Goal: Information Seeking & Learning: Learn about a topic

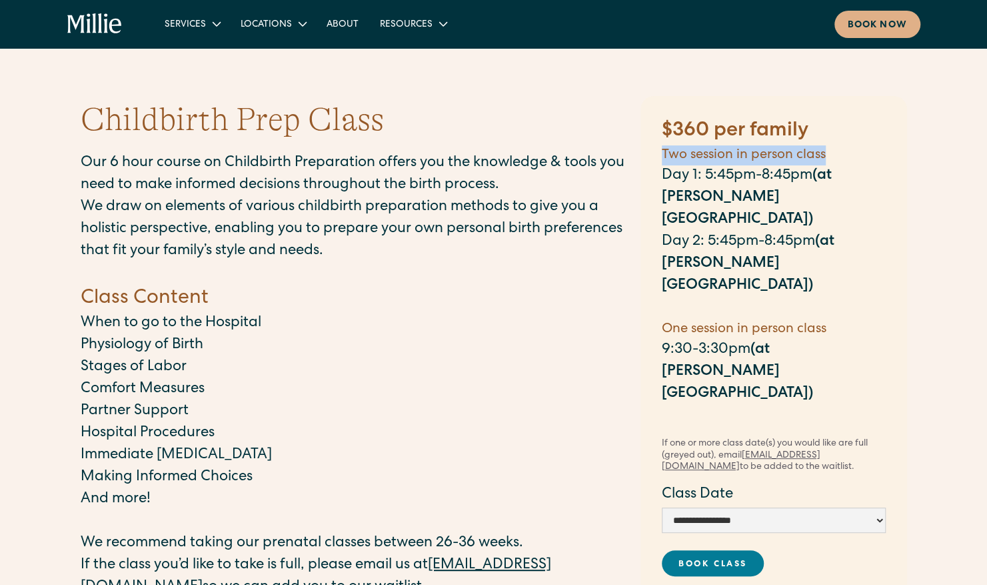
drag, startPoint x: 663, startPoint y: 156, endPoint x: 842, endPoint y: 160, distance: 178.7
click at [842, 160] on h5 "Two session in person class" at bounding box center [774, 155] width 224 height 20
copy h5 "Two session in person class"
click at [749, 507] on select "**********" at bounding box center [774, 519] width 224 height 25
select select "**********"
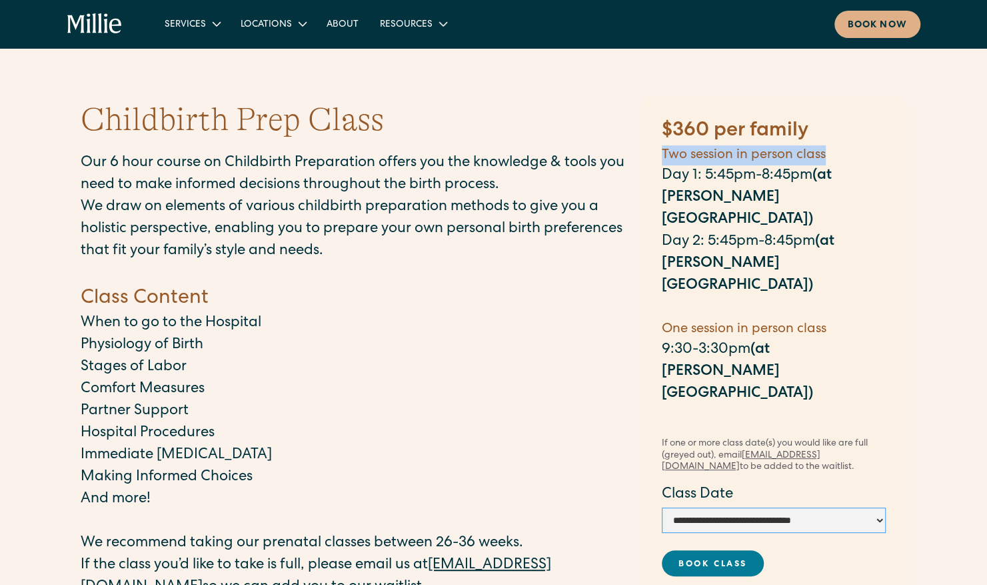
click at [662, 507] on select "**********" at bounding box center [774, 519] width 224 height 25
click at [811, 507] on select "**********" at bounding box center [774, 519] width 224 height 25
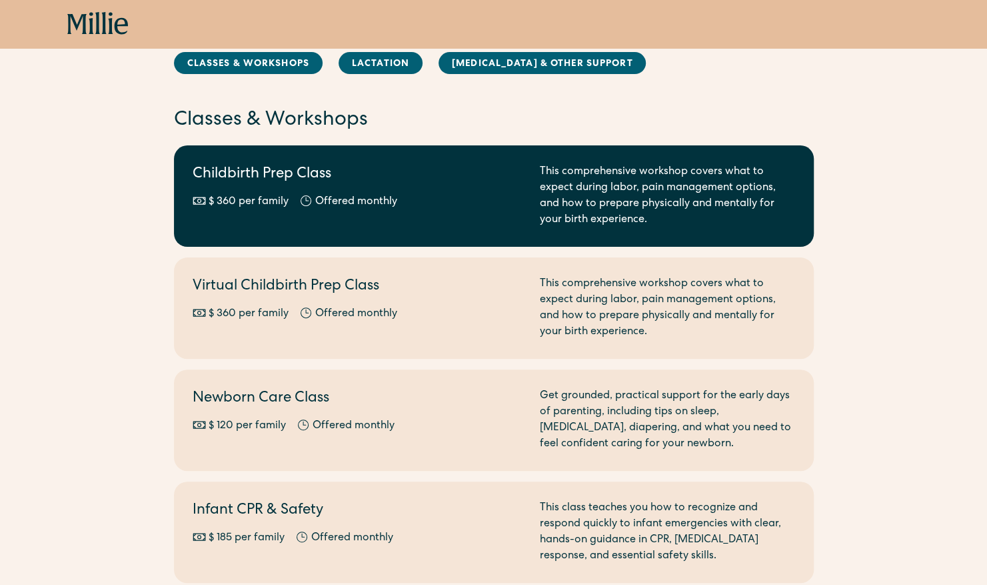
click at [724, 192] on div "This comprehensive workshop covers what to expect during labor, pain management…" at bounding box center [667, 196] width 255 height 64
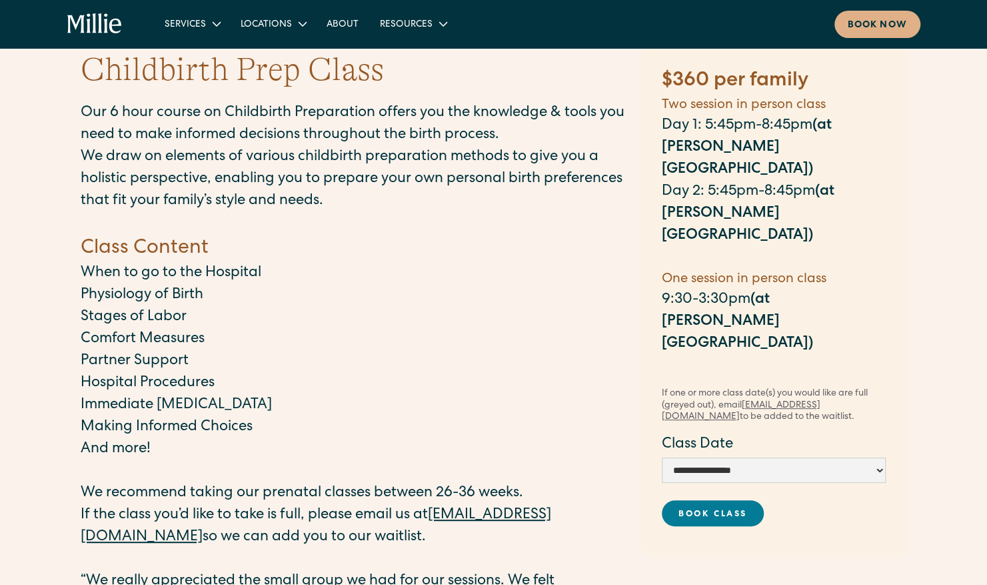
scroll to position [49, 0]
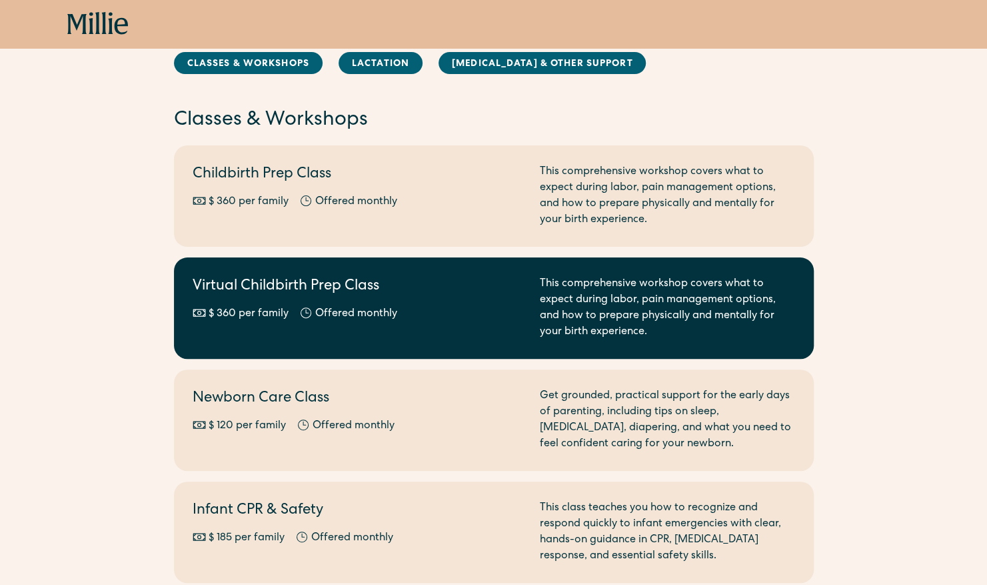
click at [498, 339] on div "Virtual Childbirth Prep Class $ 360 per family Offered monthly Every other month" at bounding box center [358, 308] width 331 height 64
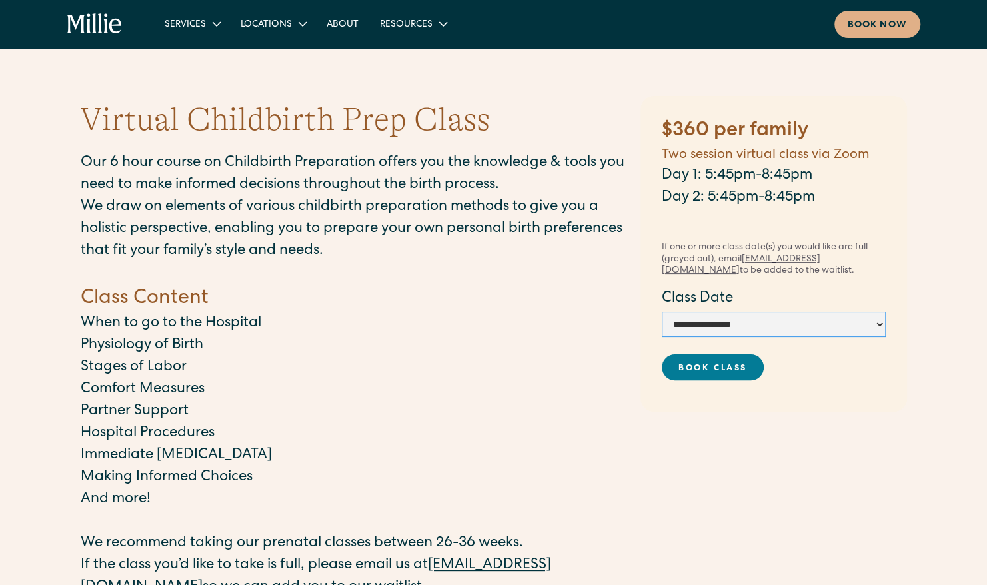
click at [791, 328] on select "**********" at bounding box center [774, 323] width 224 height 25
click at [540, 304] on h4 "Class Content" at bounding box center [354, 299] width 547 height 28
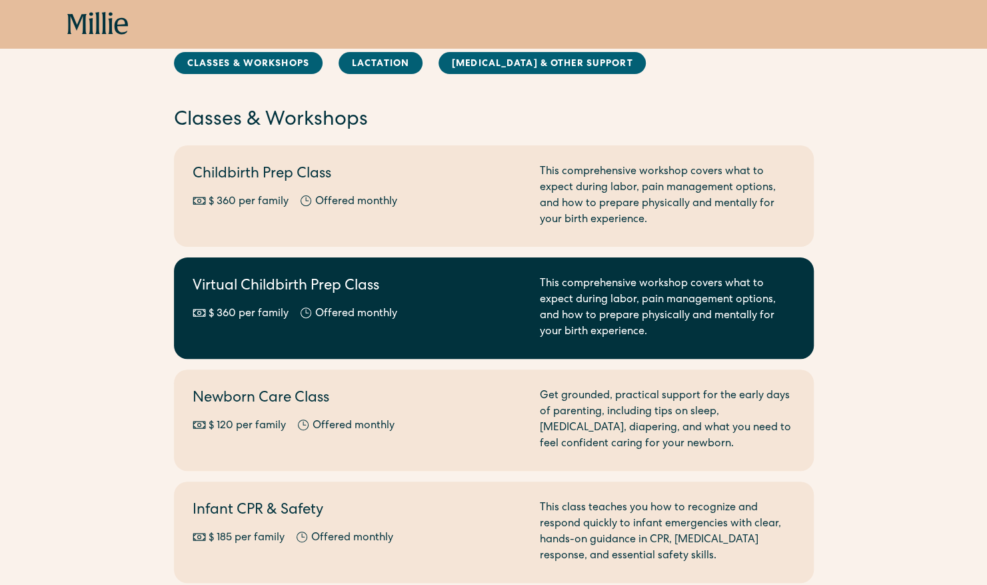
click at [381, 343] on link "Virtual Childbirth Prep Class $ 360 per family Offered monthly Every other mont…" at bounding box center [494, 307] width 640 height 101
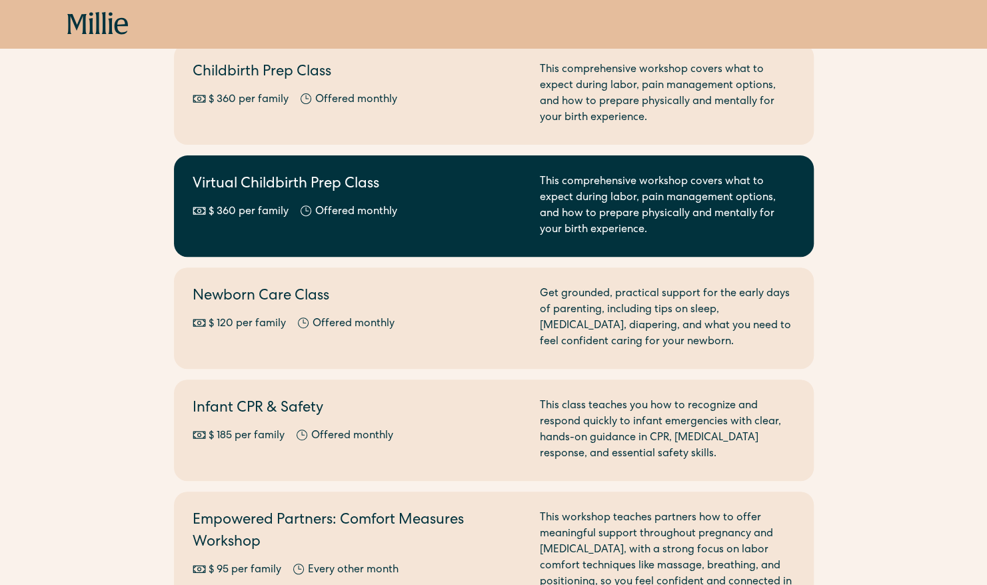
scroll to position [200, 0]
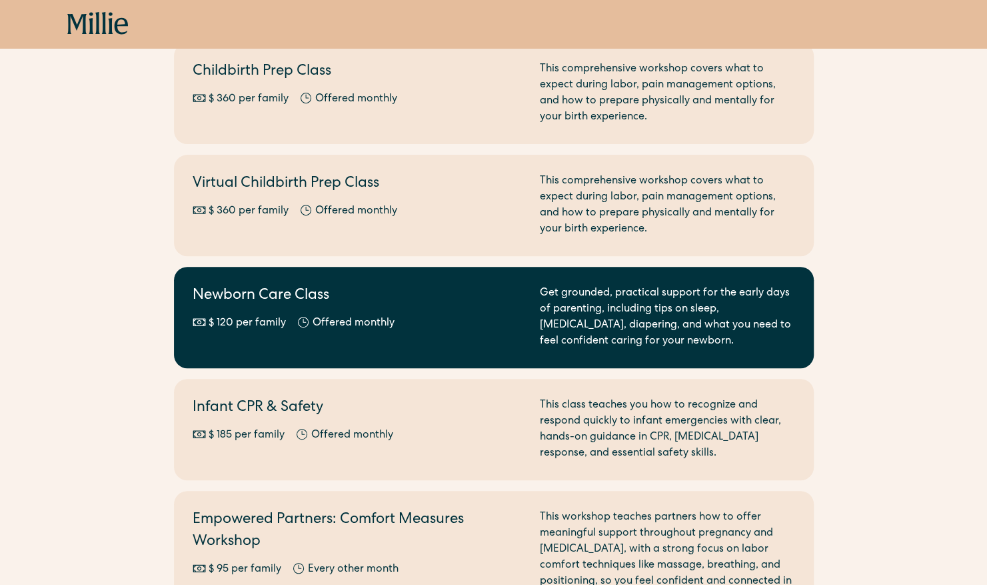
click at [470, 333] on div "Newborn Care Class $ 120 per family Offered monthly Every other month" at bounding box center [358, 317] width 331 height 64
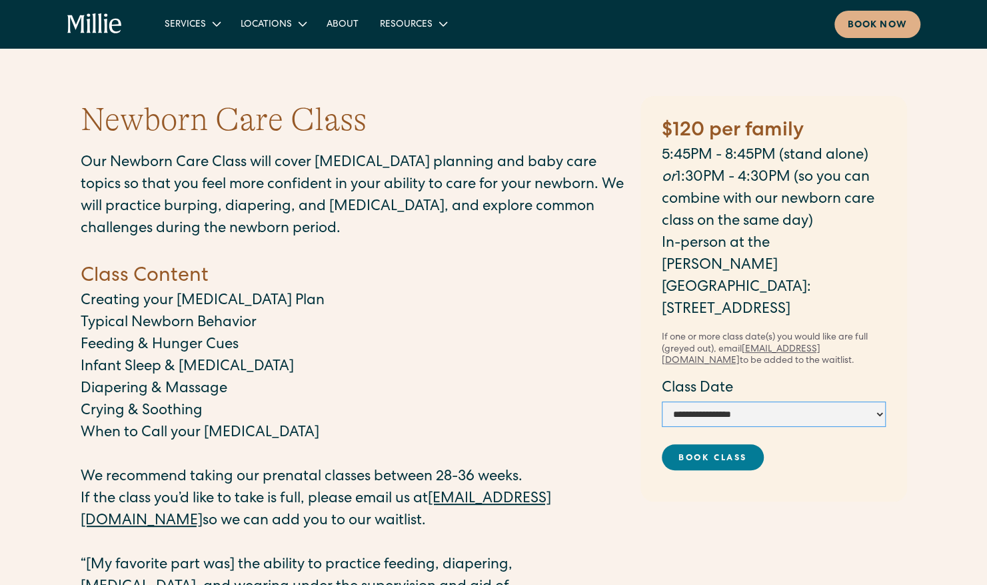
click at [731, 401] on select "**********" at bounding box center [774, 413] width 224 height 25
click at [507, 379] on p "Diapering & Massage" at bounding box center [354, 390] width 547 height 22
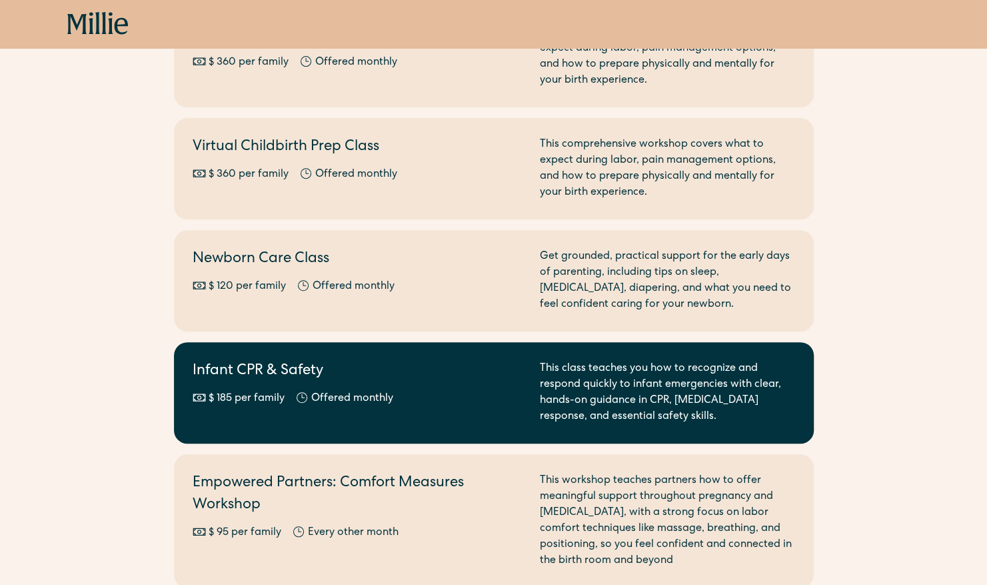
scroll to position [237, 0]
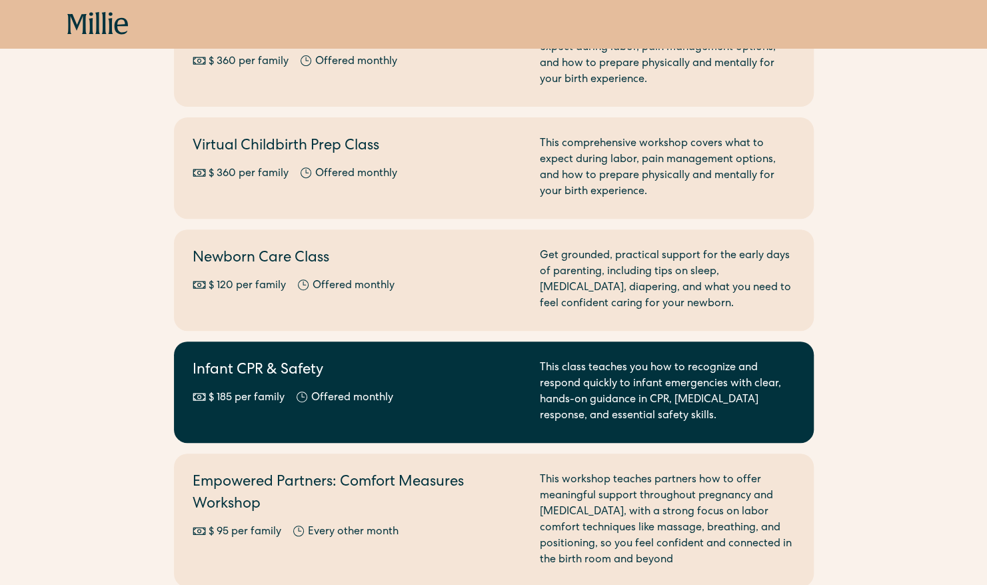
click at [497, 384] on div "Infant CPR & Safety $ 185 per family Offered monthly Every other month" at bounding box center [358, 392] width 331 height 64
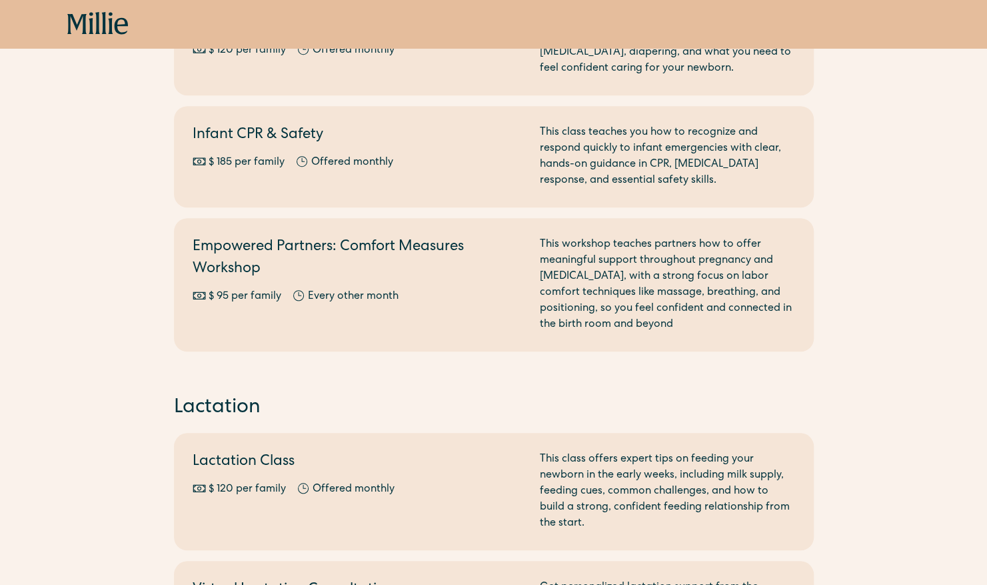
scroll to position [473, 0]
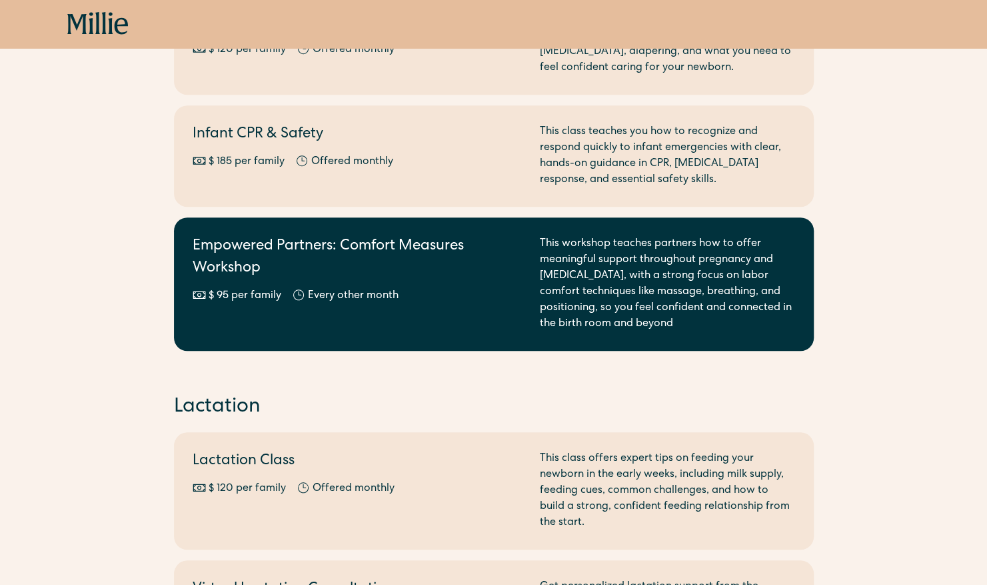
click at [446, 344] on link "Empowered Partners: Comfort Measures Workshop $ 95 per family Offered monthly E…" at bounding box center [494, 283] width 640 height 133
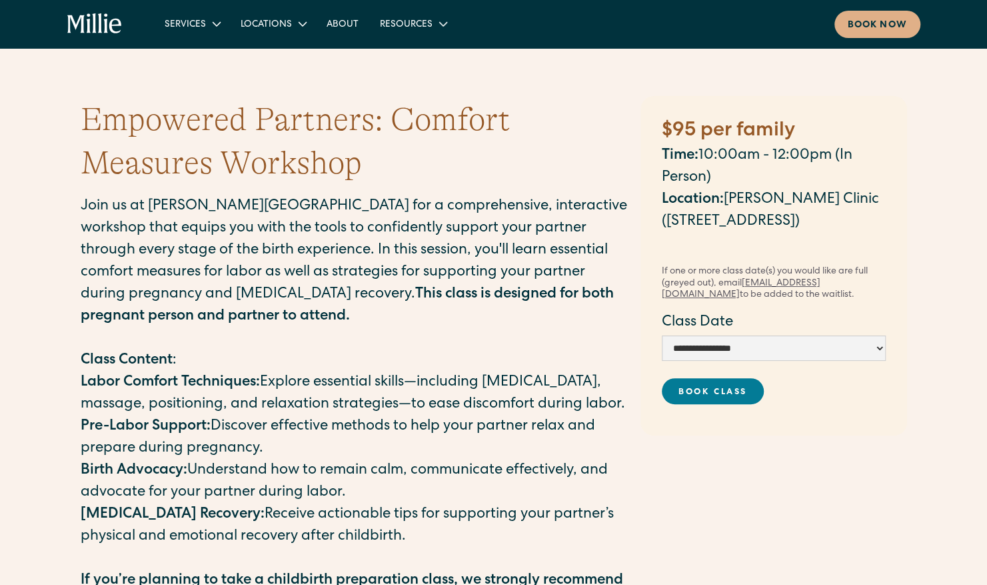
click at [327, 123] on h1 "Empowered Partners: Comfort Measures Workshop" at bounding box center [354, 142] width 547 height 87
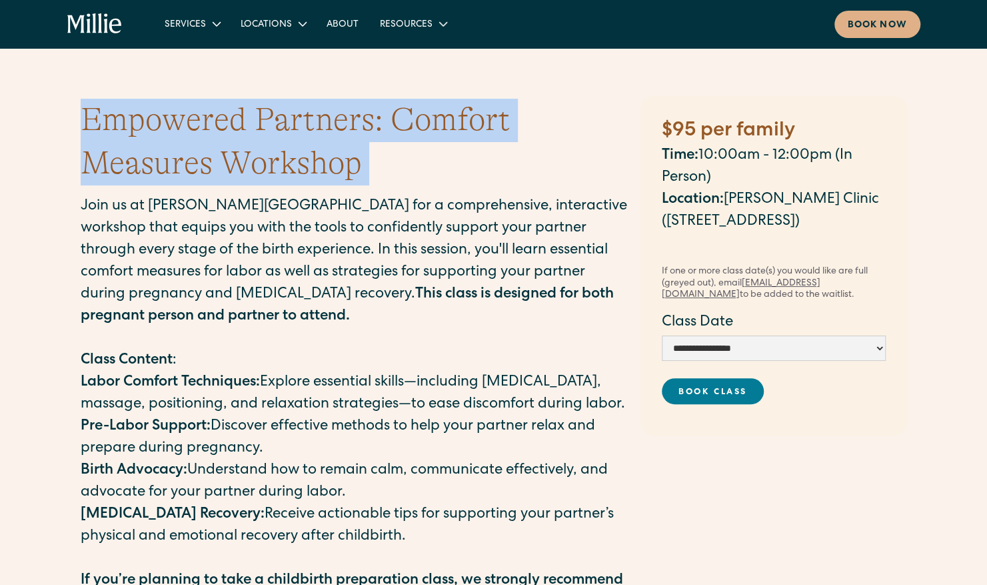
copy h1 "Empowered Partners: Comfort Measures Workshop"
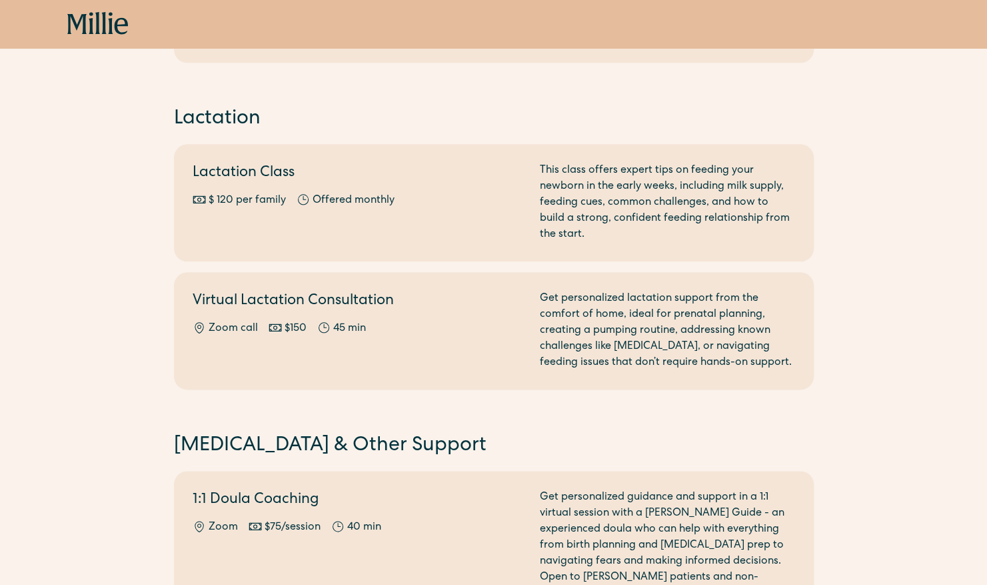
scroll to position [763, 0]
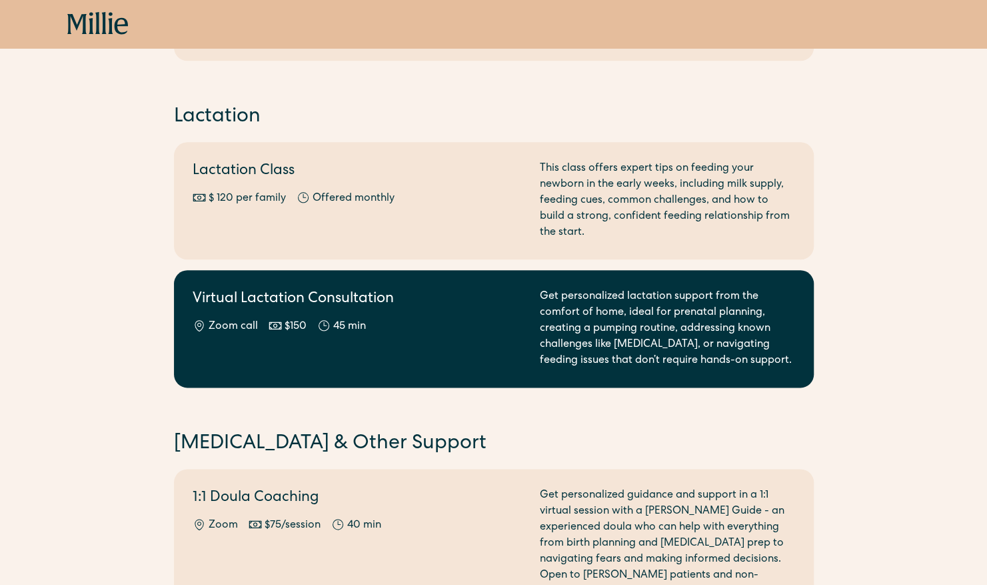
click at [583, 299] on div "Get personalized lactation support from the comfort of home, ideal for prenatal…" at bounding box center [667, 329] width 255 height 80
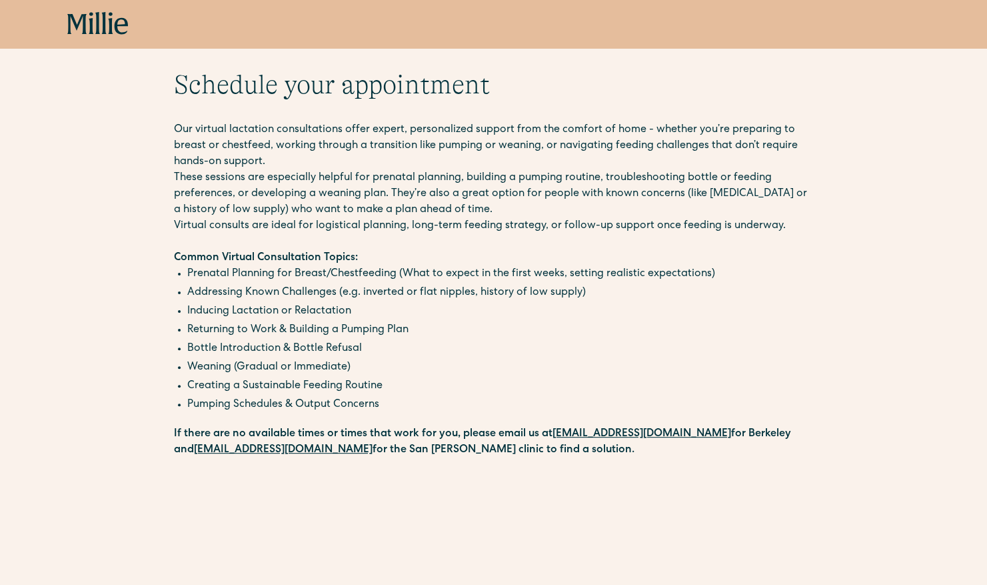
scroll to position [37, 0]
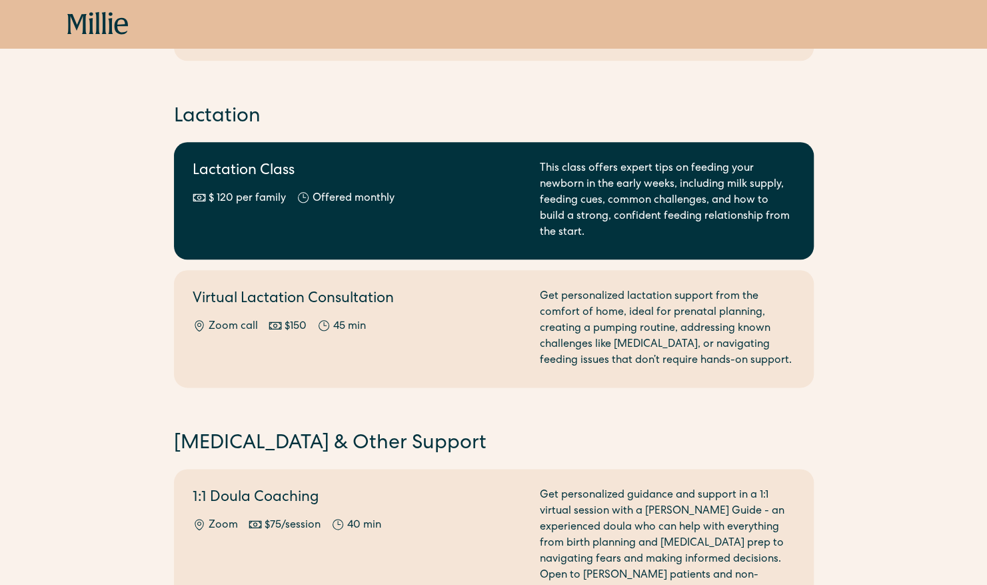
click at [499, 233] on div "Lactation Class $ 120 per family Offered monthly Every other month" at bounding box center [358, 201] width 331 height 80
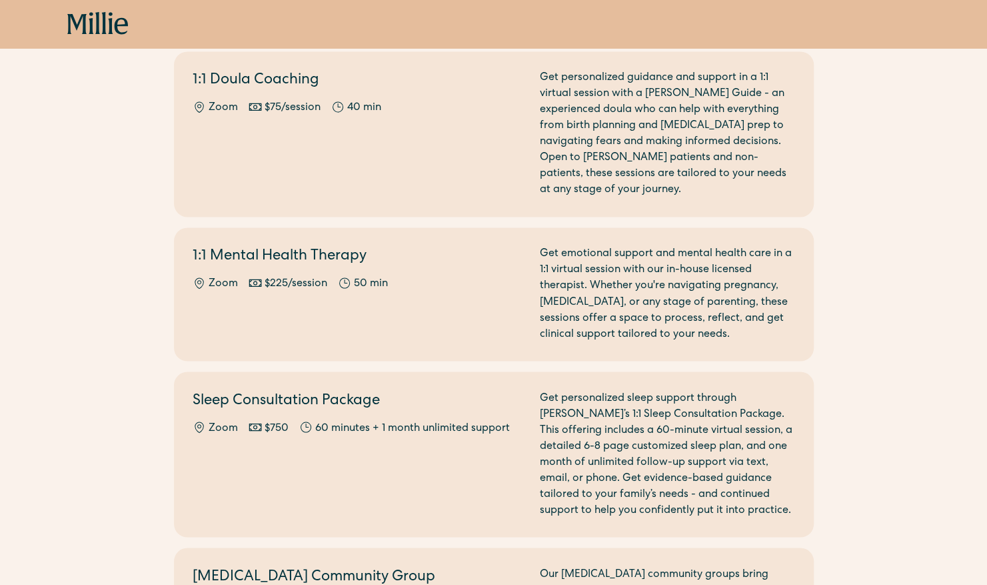
scroll to position [1054, 0]
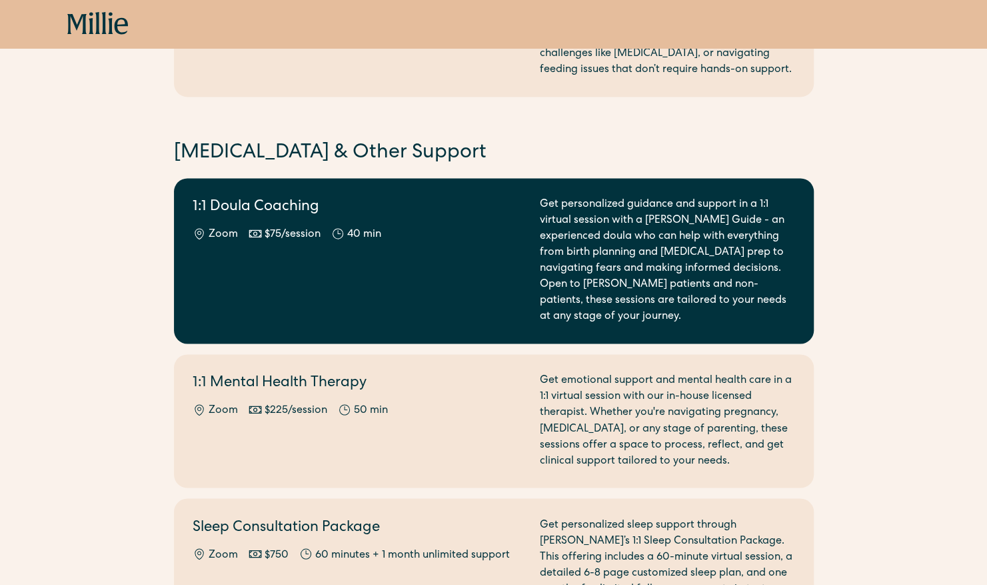
click at [269, 277] on div "1:1 Doula Coaching Zoom $75/session 40 min" at bounding box center [358, 261] width 331 height 128
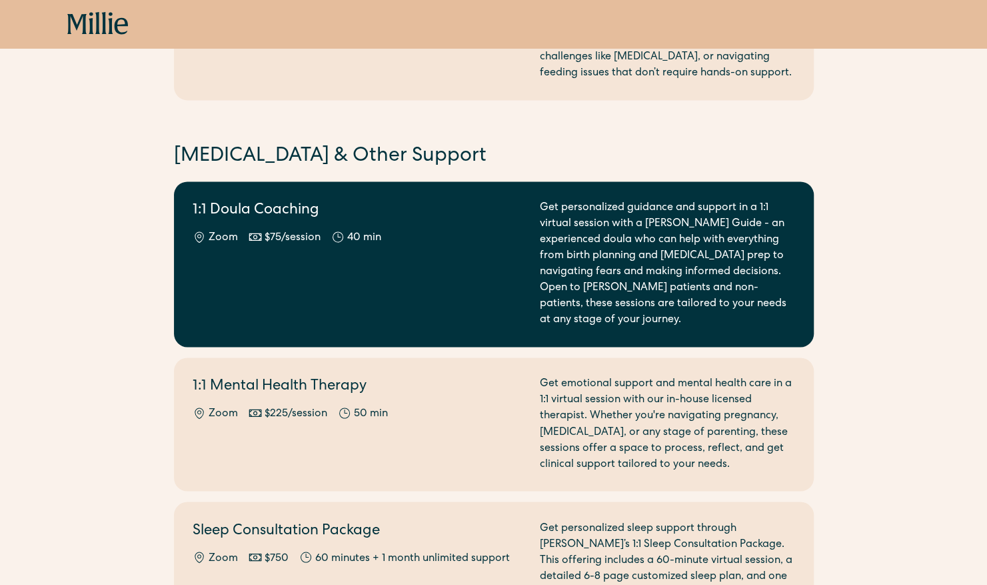
click at [248, 265] on div "1:1 Doula Coaching Zoom $75/session 40 min" at bounding box center [358, 264] width 331 height 128
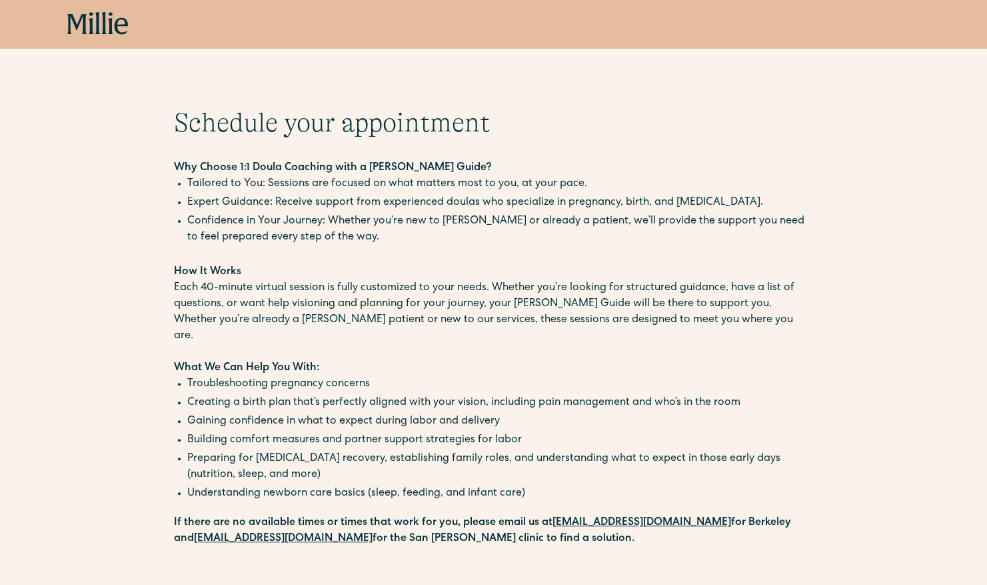
click at [248, 265] on p "How It Works" at bounding box center [494, 272] width 640 height 16
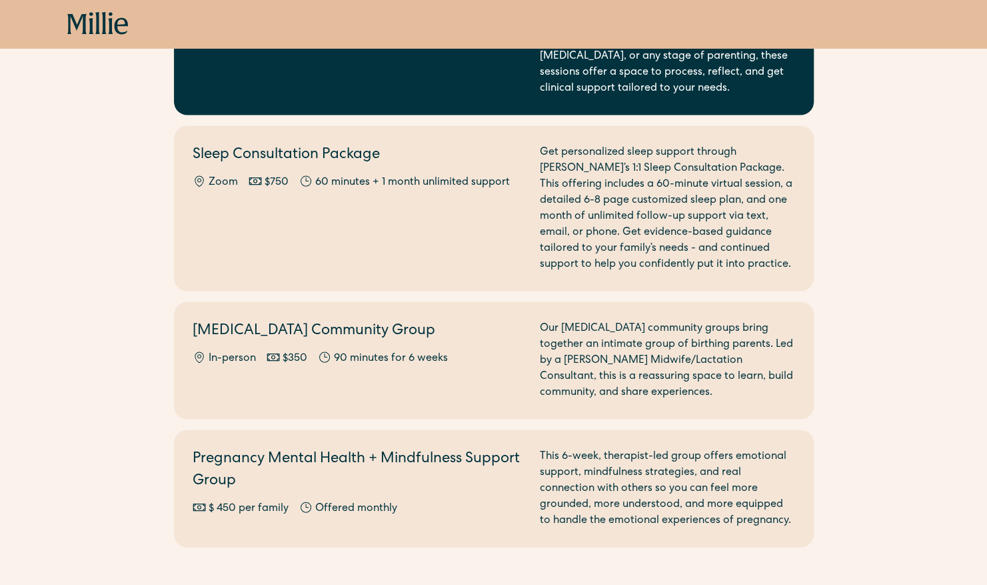
scroll to position [1437, 0]
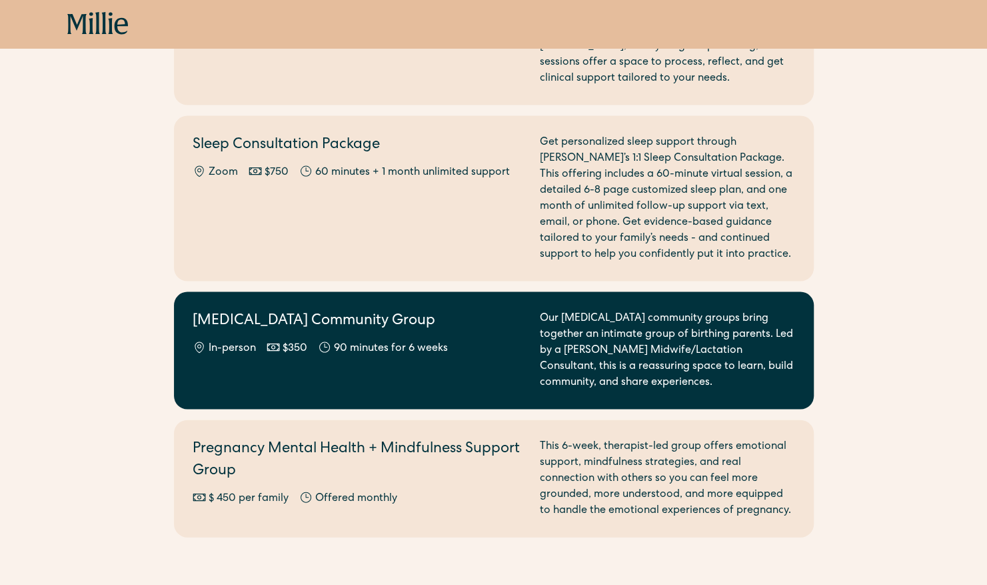
click at [484, 381] on link "Postpartum Community Group In-person $350 90 minutes for 6 weeks Our postpartum…" at bounding box center [494, 349] width 640 height 117
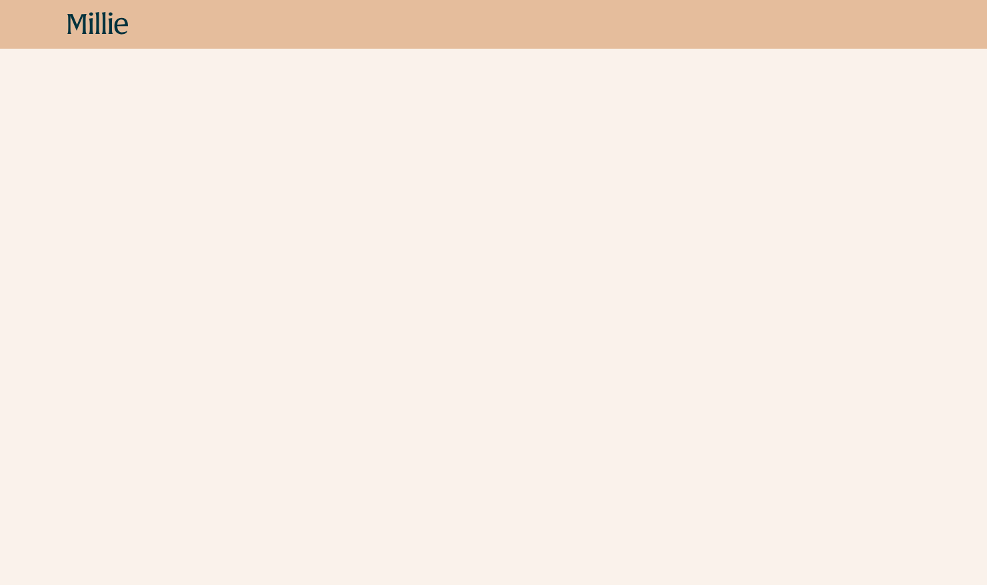
scroll to position [504, 0]
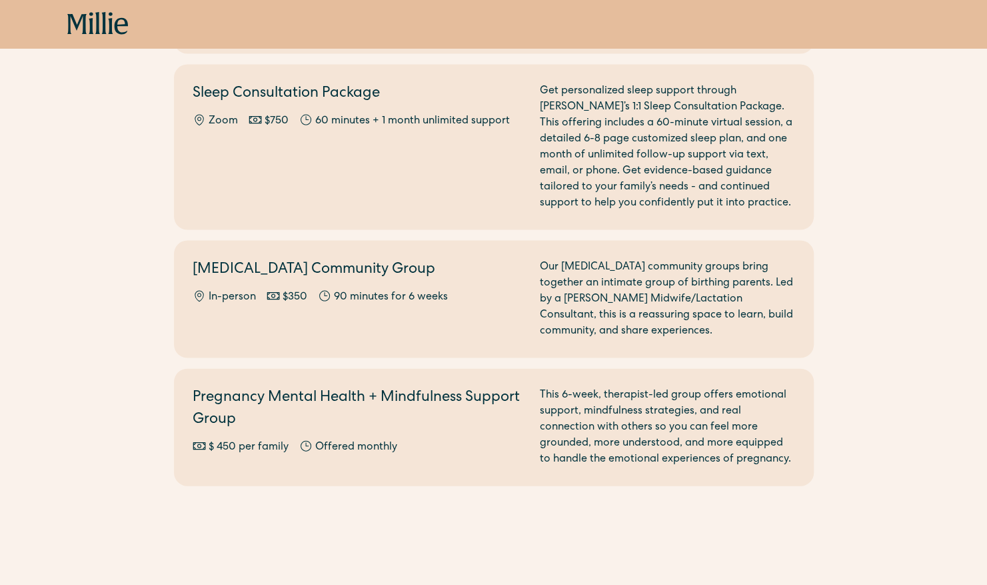
scroll to position [1488, 0]
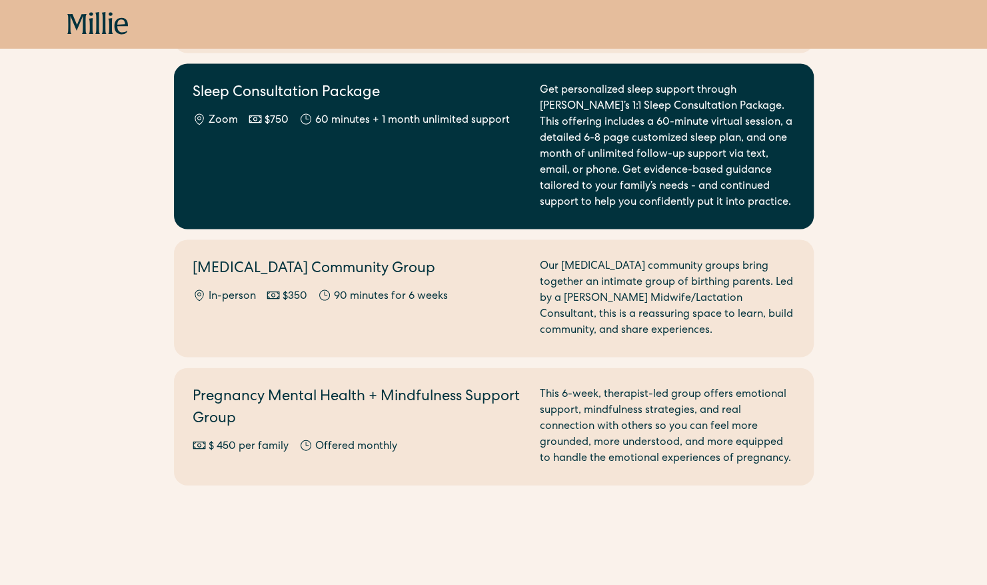
click at [442, 134] on div "Sleep Consultation Package Zoom $750 60 minutes + 1 month unlimited support" at bounding box center [358, 147] width 331 height 128
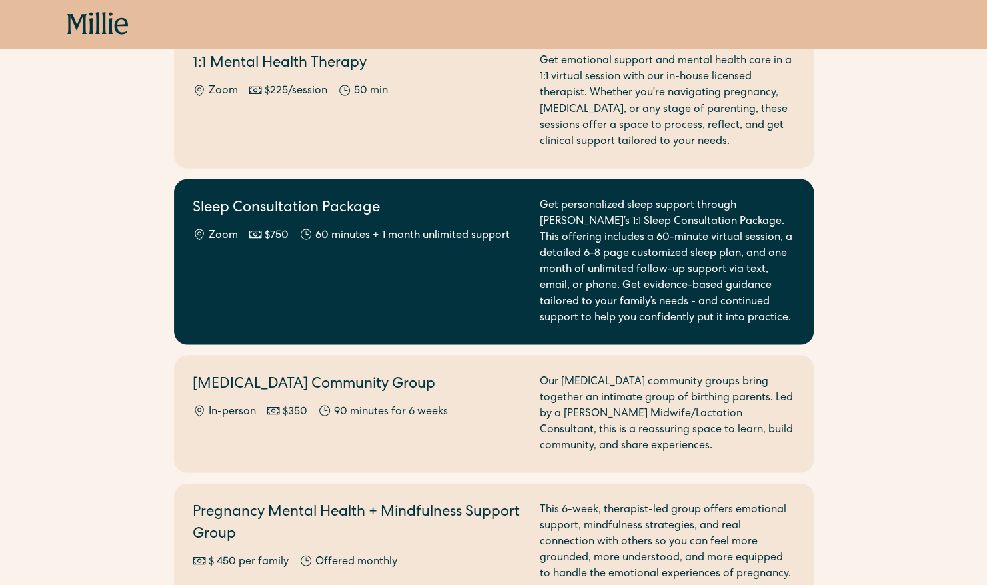
scroll to position [1333, 0]
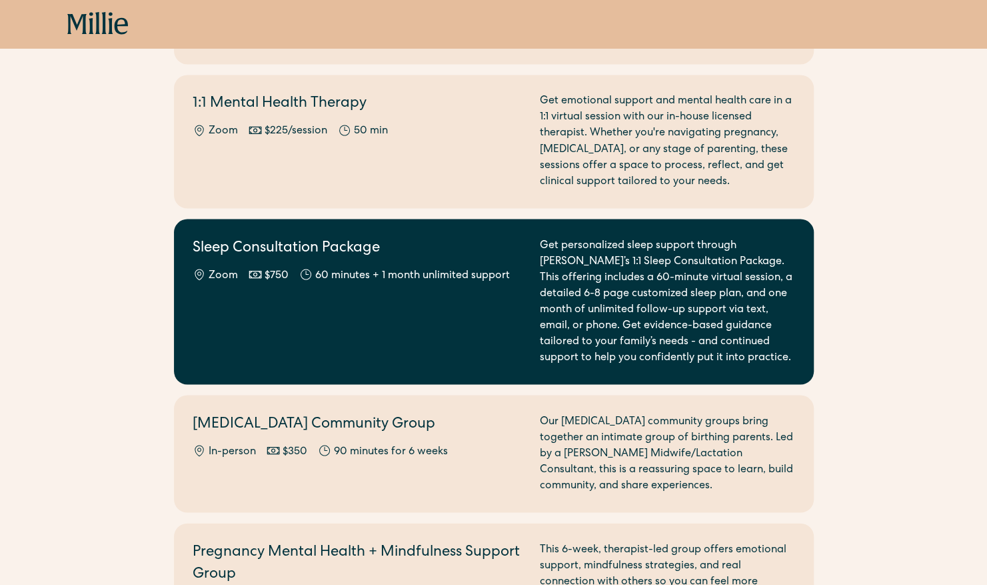
click at [349, 237] on h2 "Sleep Consultation Package" at bounding box center [358, 248] width 331 height 22
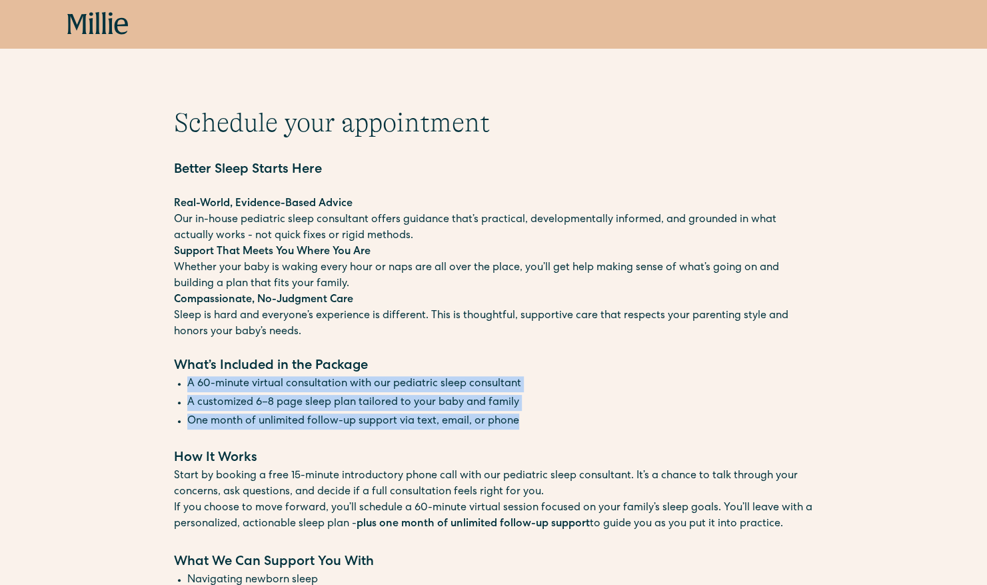
drag, startPoint x: 185, startPoint y: 383, endPoint x: 529, endPoint y: 411, distance: 345.1
click at [529, 411] on ul "A 60-minute virtual consultation with our pediatric sleep consultant A customiz…" at bounding box center [494, 404] width 640 height 56
copy ul "A 60-minute virtual consultation with our pediatric sleep consultant A customiz…"
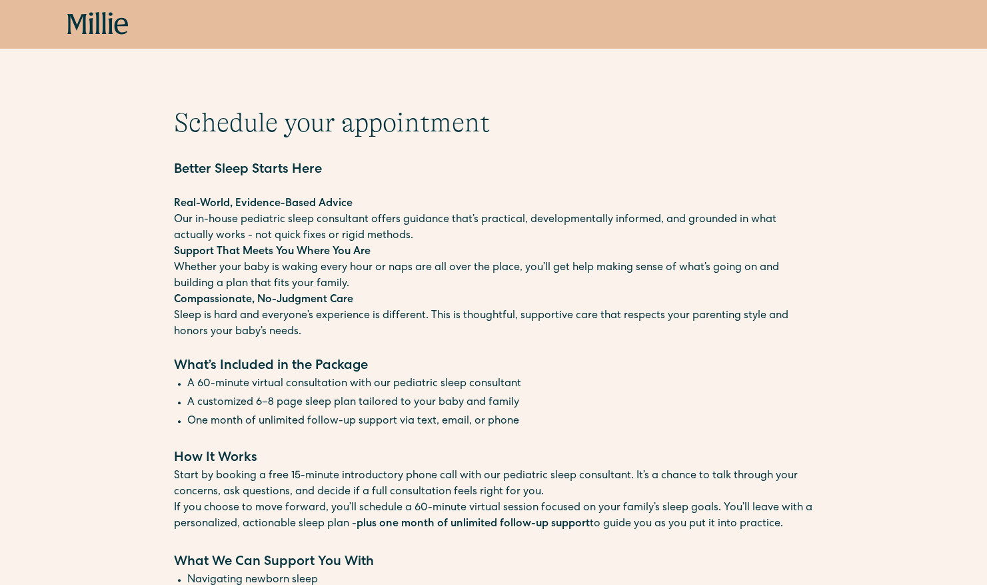
click at [513, 308] on p "Compassionate, No-Judgment Care Sleep is hard and everyone’s experience is diff…" at bounding box center [494, 316] width 640 height 48
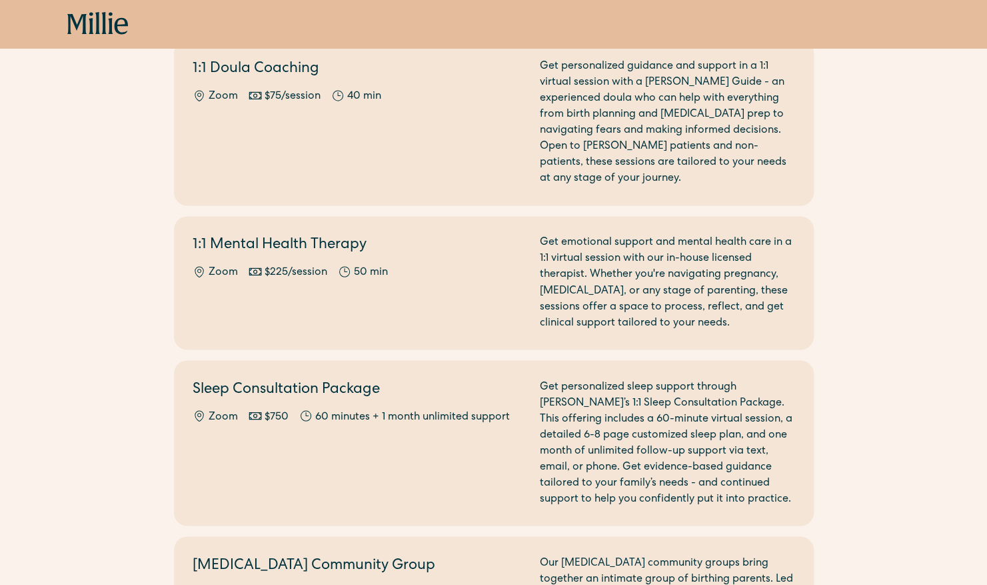
scroll to position [1089, 0]
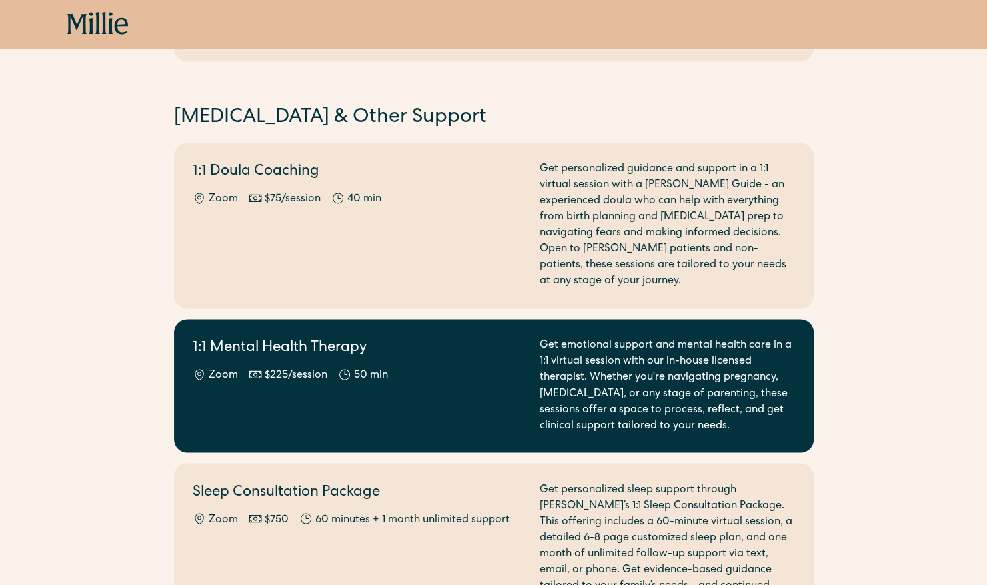
click at [565, 383] on div "Get emotional support and mental health care in a 1:1 virtual session with our …" at bounding box center [667, 385] width 255 height 96
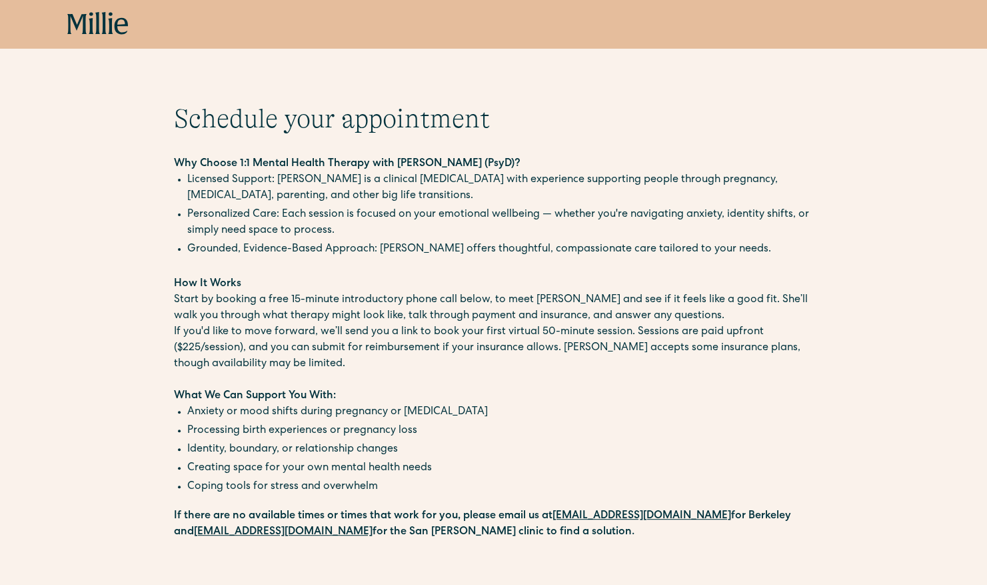
scroll to position [7, 0]
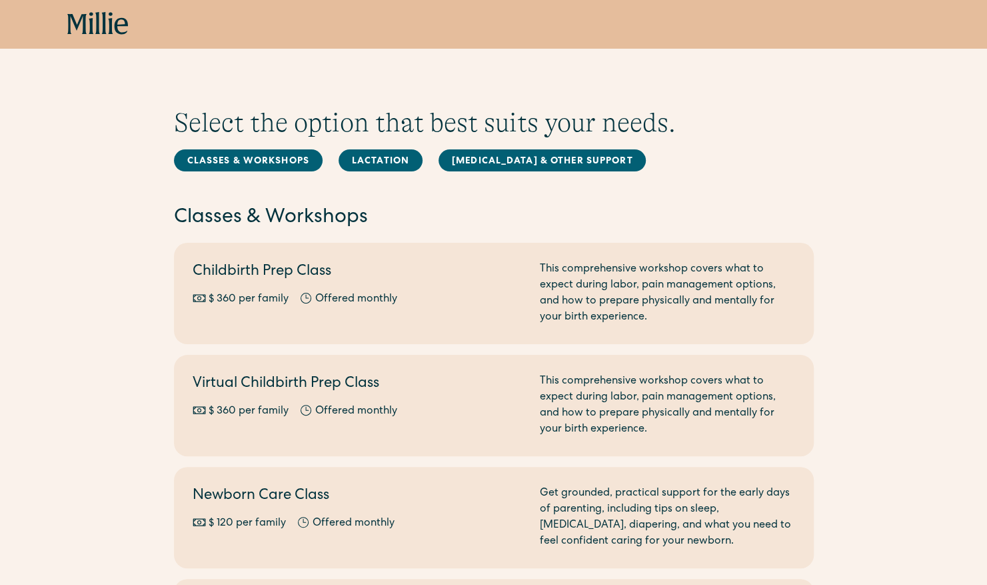
click at [100, 29] on icon at bounding box center [97, 24] width 61 height 24
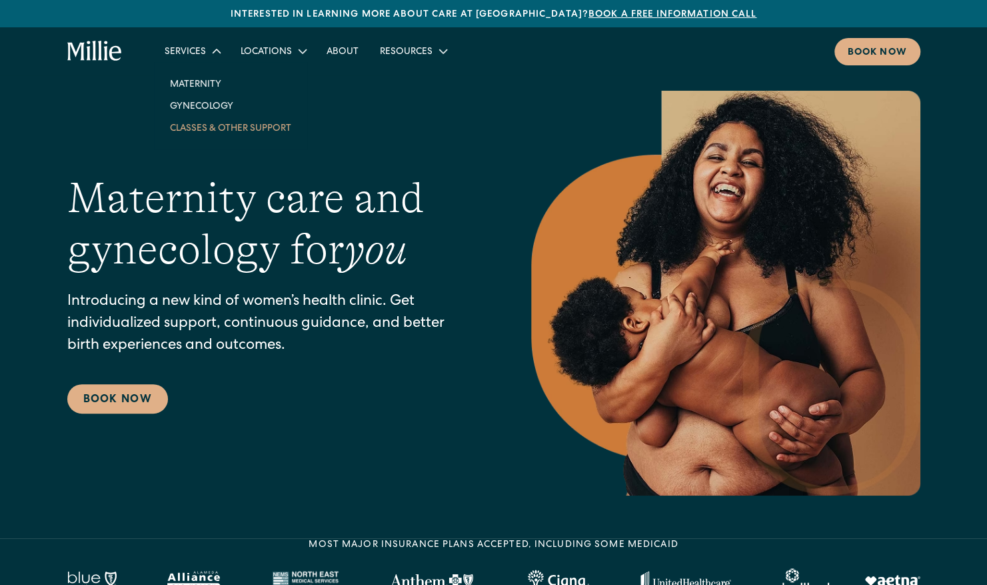
click at [219, 129] on link "Classes & Other Support" at bounding box center [230, 128] width 143 height 22
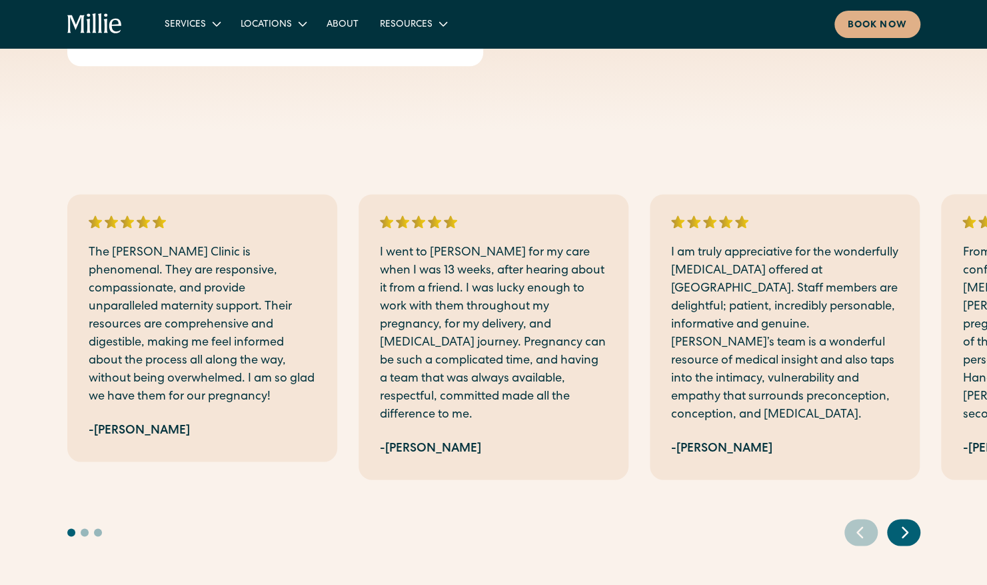
scroll to position [859, 0]
